Goal: Information Seeking & Learning: Stay updated

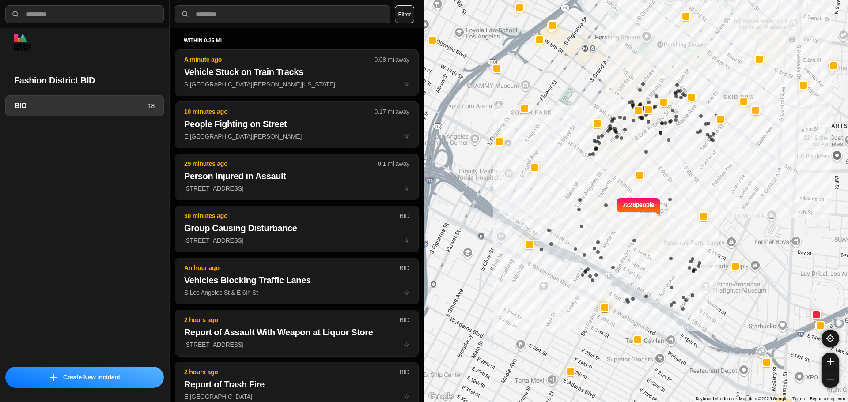
select select "*"
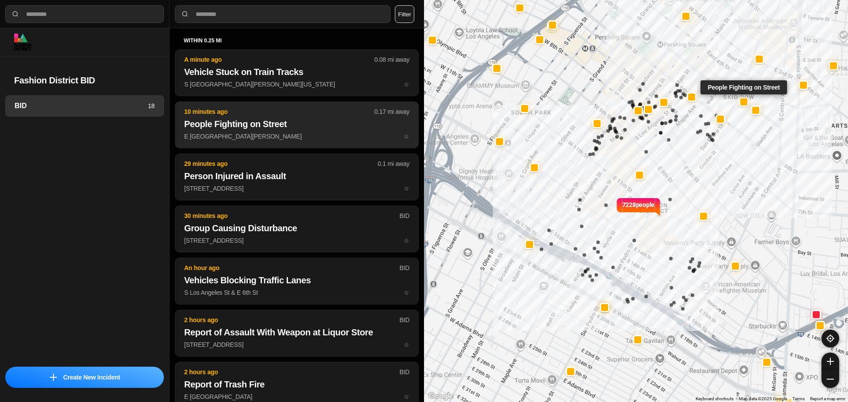
click at [308, 134] on p "E [GEOGRAPHIC_DATA][PERSON_NAME] ☆" at bounding box center [296, 136] width 225 height 9
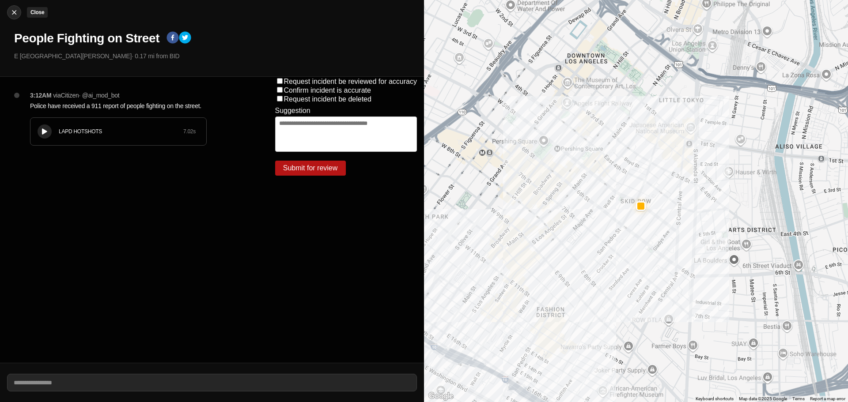
click at [11, 10] on img at bounding box center [14, 12] width 9 height 9
select select "*"
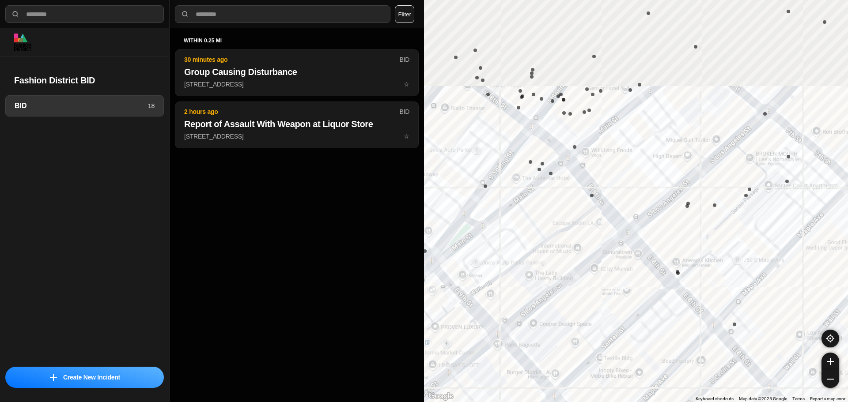
drag, startPoint x: 617, startPoint y: 108, endPoint x: 647, endPoint y: 169, distance: 67.9
click at [667, 197] on div "7228 people" at bounding box center [636, 201] width 424 height 402
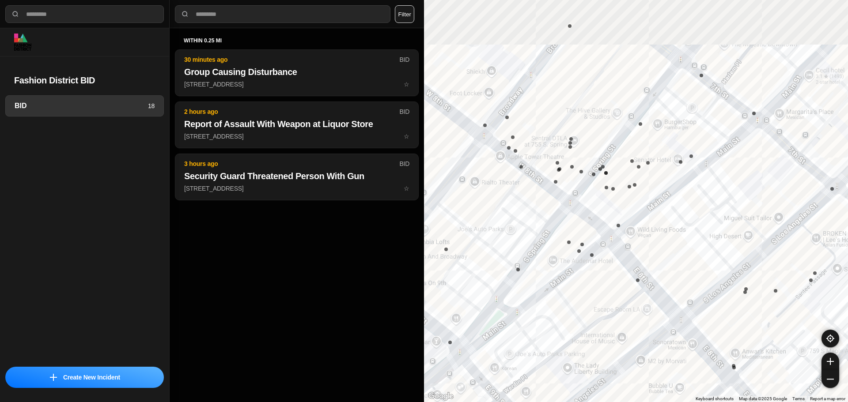
drag, startPoint x: 594, startPoint y: 111, endPoint x: 626, endPoint y: 145, distance: 46.5
click at [644, 196] on div "7228 people" at bounding box center [636, 201] width 424 height 402
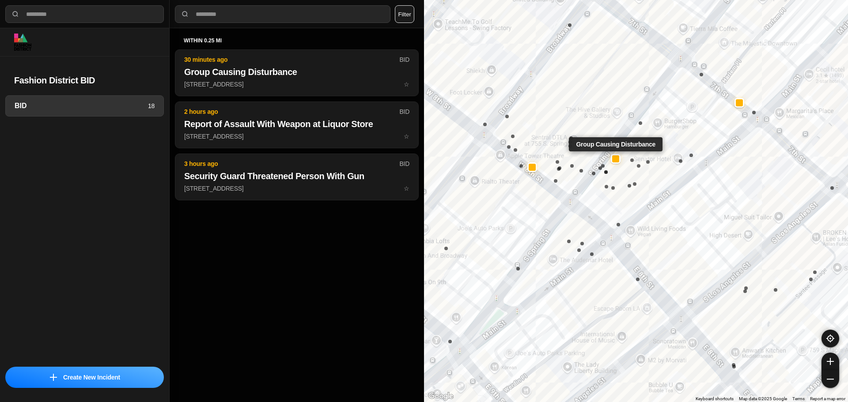
click at [617, 157] on div at bounding box center [615, 158] width 7 height 7
